Goal: Consume media (video, audio)

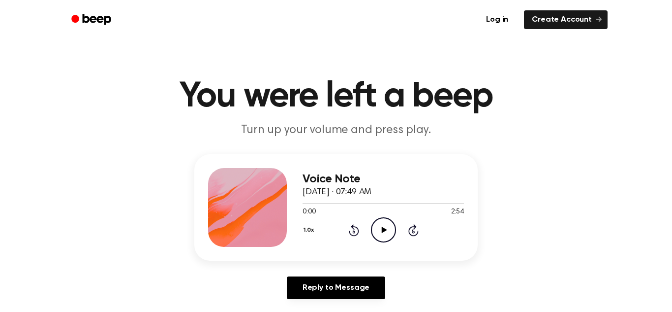
click at [383, 231] on icon at bounding box center [383, 229] width 5 height 6
click at [383, 231] on icon "Pause Audio" at bounding box center [383, 229] width 25 height 25
click at [383, 231] on icon "Play Audio" at bounding box center [383, 229] width 25 height 25
click at [383, 231] on icon "Pause Audio" at bounding box center [383, 229] width 25 height 25
click at [383, 231] on icon "Play Audio" at bounding box center [383, 229] width 25 height 25
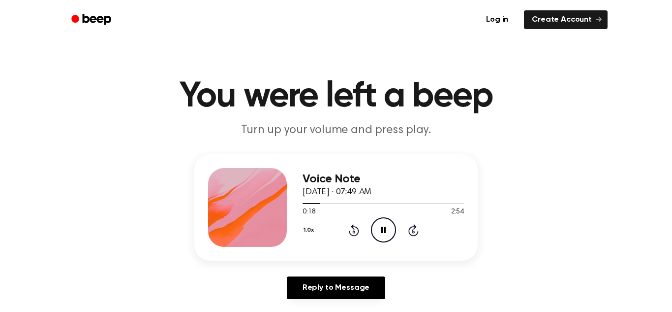
click at [383, 231] on icon "Pause Audio" at bounding box center [383, 229] width 25 height 25
click at [383, 231] on icon "Play Audio" at bounding box center [383, 229] width 25 height 25
click at [383, 231] on icon "Pause Audio" at bounding box center [383, 229] width 25 height 25
click at [383, 231] on icon "Play Audio" at bounding box center [383, 229] width 25 height 25
click at [383, 231] on icon "Pause Audio" at bounding box center [383, 229] width 25 height 25
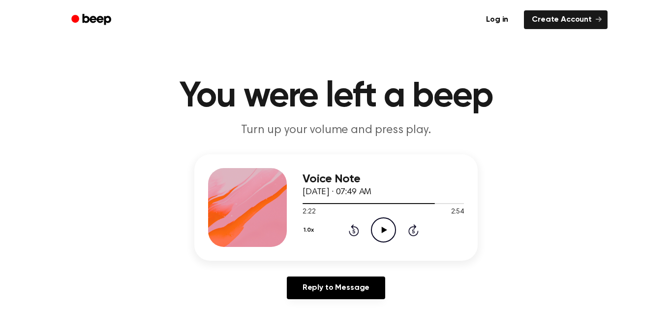
click at [383, 231] on icon "Play Audio" at bounding box center [383, 229] width 25 height 25
click at [383, 231] on icon "Pause Audio" at bounding box center [383, 229] width 25 height 25
click at [383, 231] on icon "Play Audio" at bounding box center [383, 229] width 25 height 25
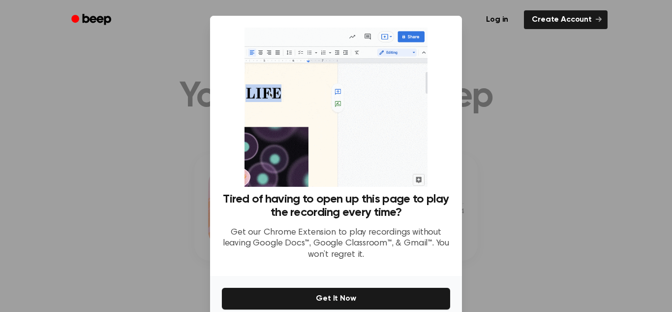
click at [647, 246] on div at bounding box center [336, 156] width 672 height 312
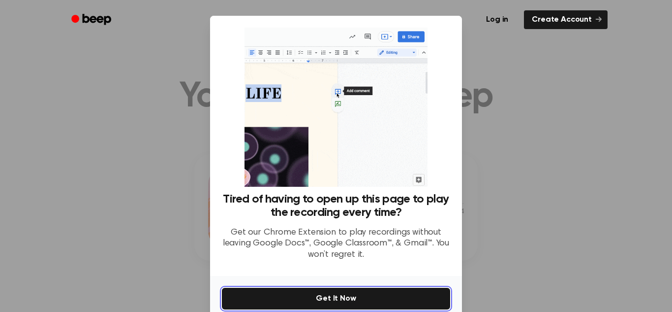
click at [404, 297] on button "Get It Now" at bounding box center [336, 298] width 228 height 22
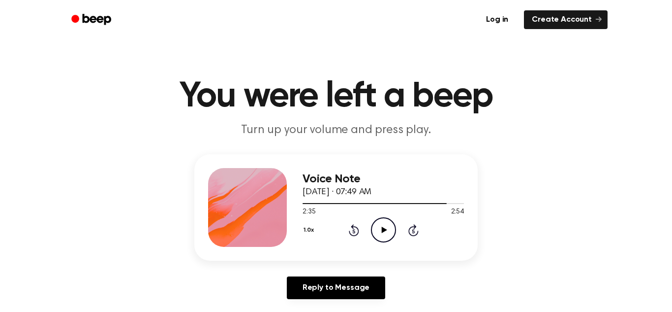
click at [379, 232] on icon "Play Audio" at bounding box center [383, 229] width 25 height 25
click at [355, 231] on icon "Rewind 5 seconds" at bounding box center [354, 229] width 11 height 13
click at [357, 232] on icon "Rewind 5 seconds" at bounding box center [354, 229] width 11 height 13
click at [413, 229] on icon "Skip 5 seconds" at bounding box center [413, 229] width 11 height 13
